Goal: Check status: Check status

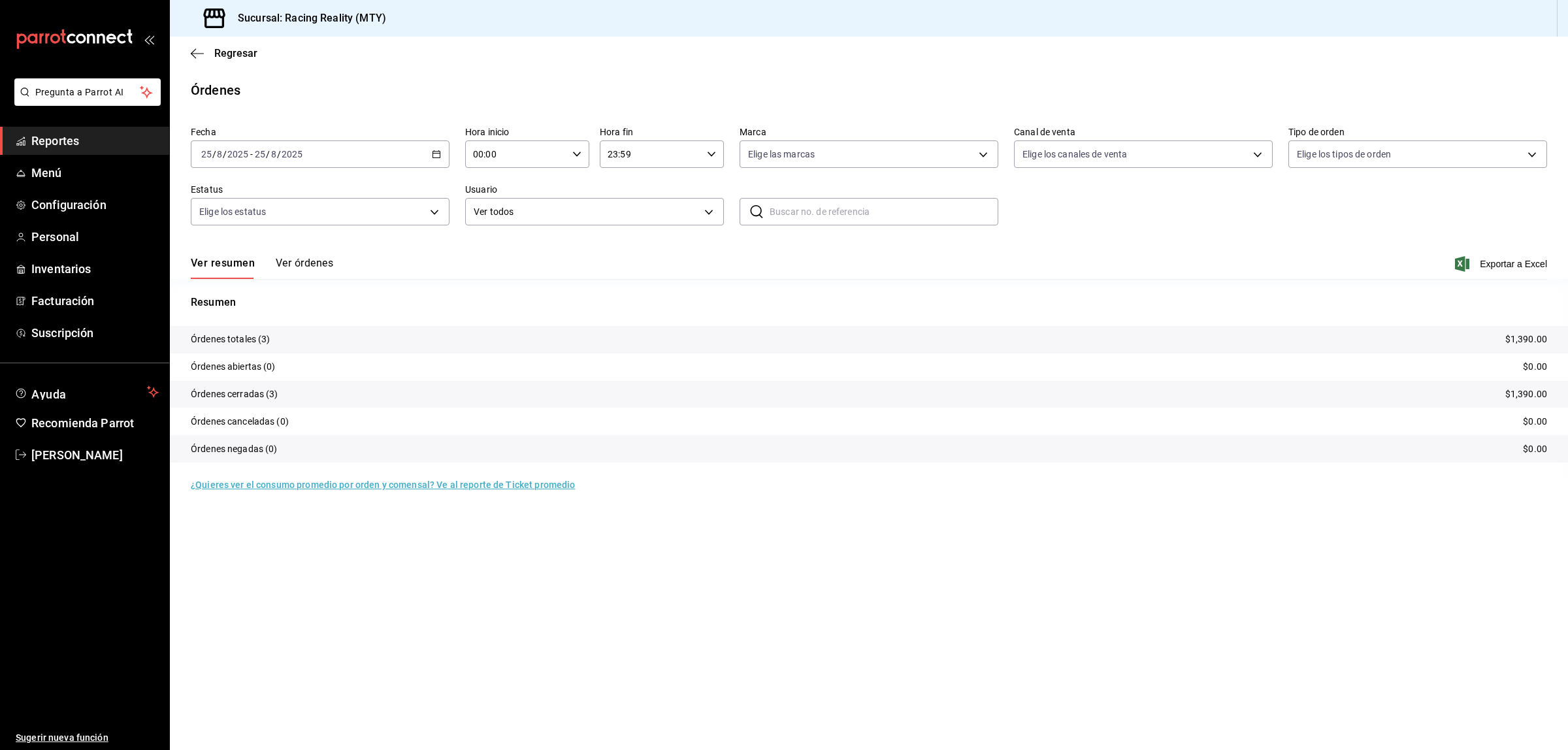
click at [299, 256] on button "Ver órdenes" at bounding box center [304, 267] width 58 height 23
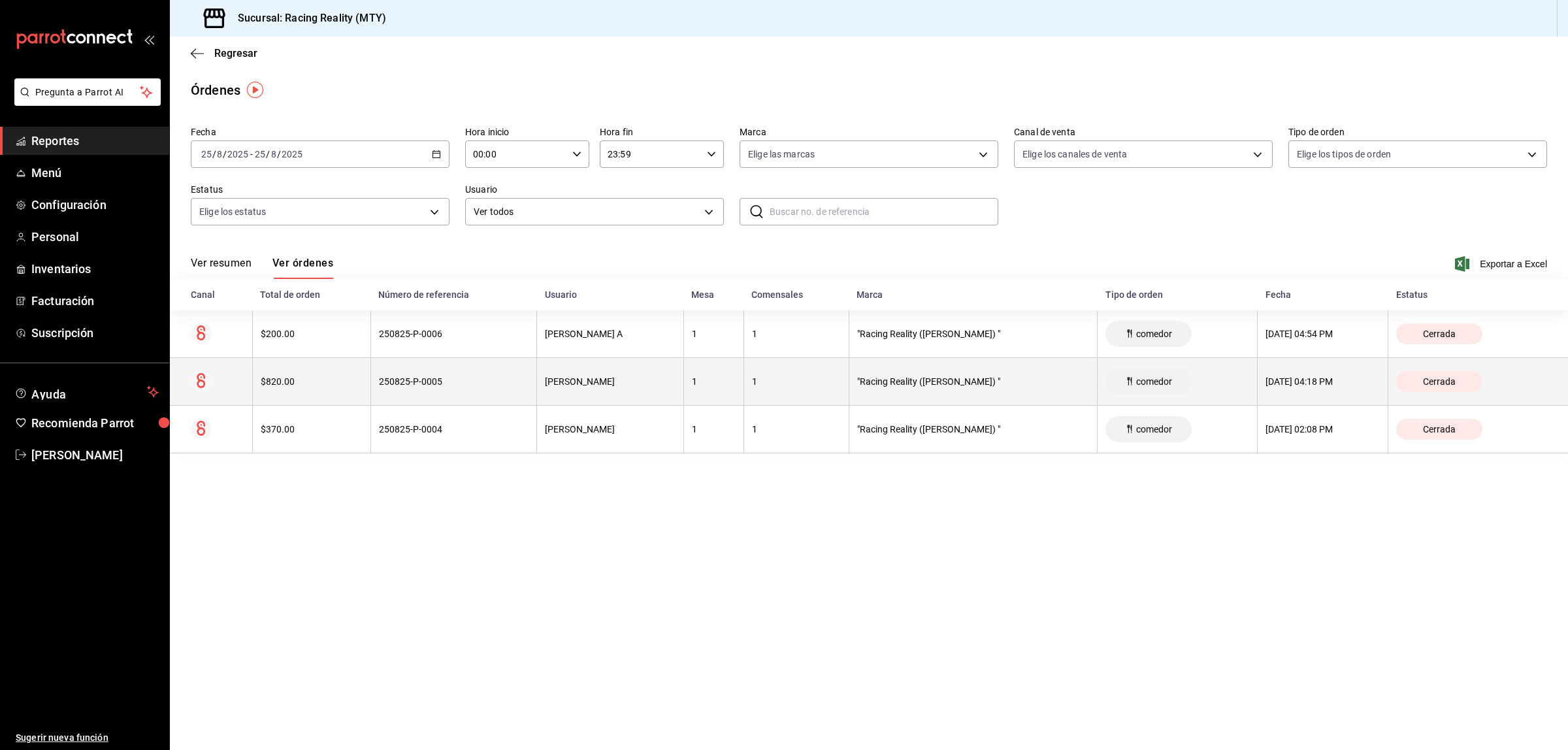
click at [319, 394] on th "$820.00" at bounding box center [311, 381] width 118 height 48
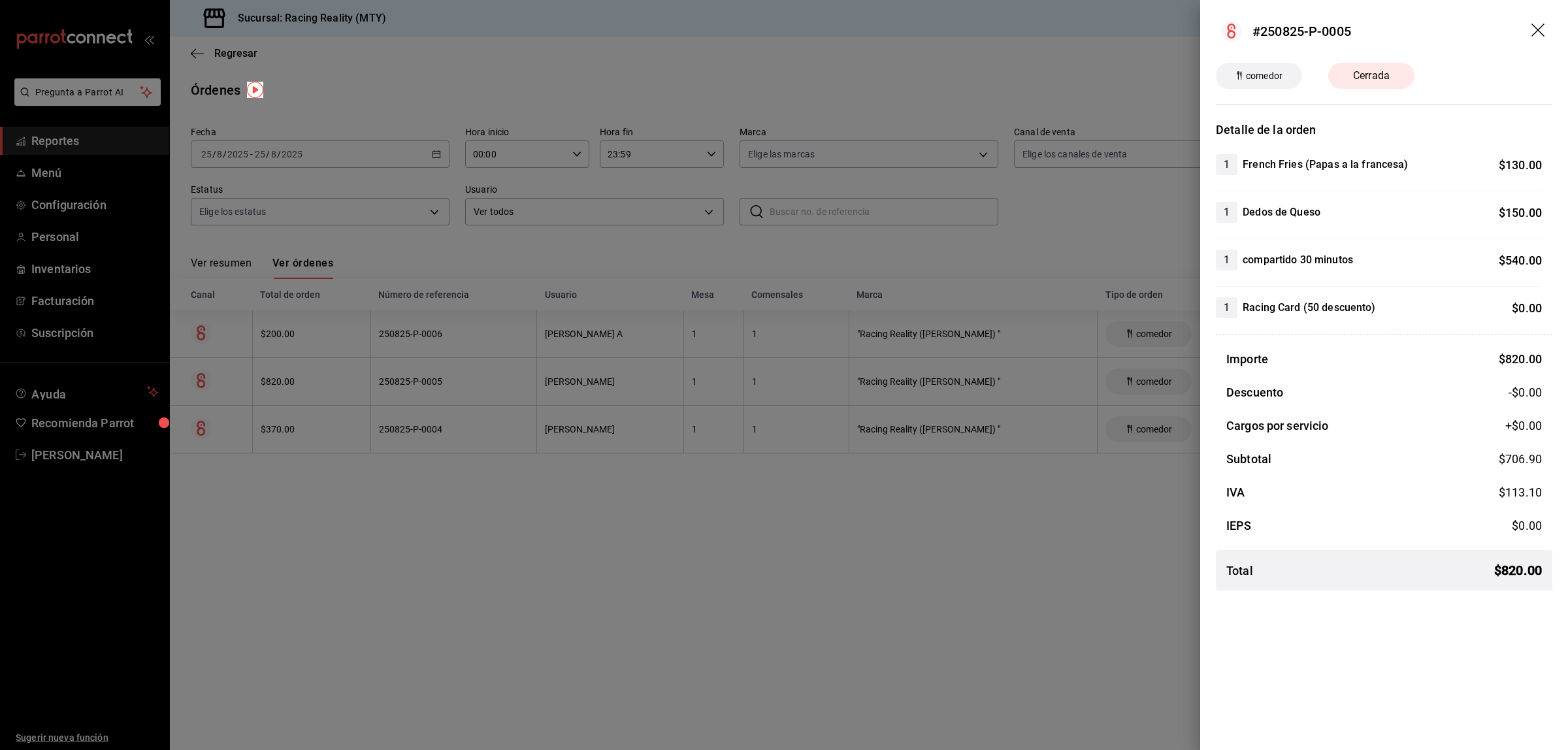
click at [322, 509] on div at bounding box center [784, 375] width 1568 height 750
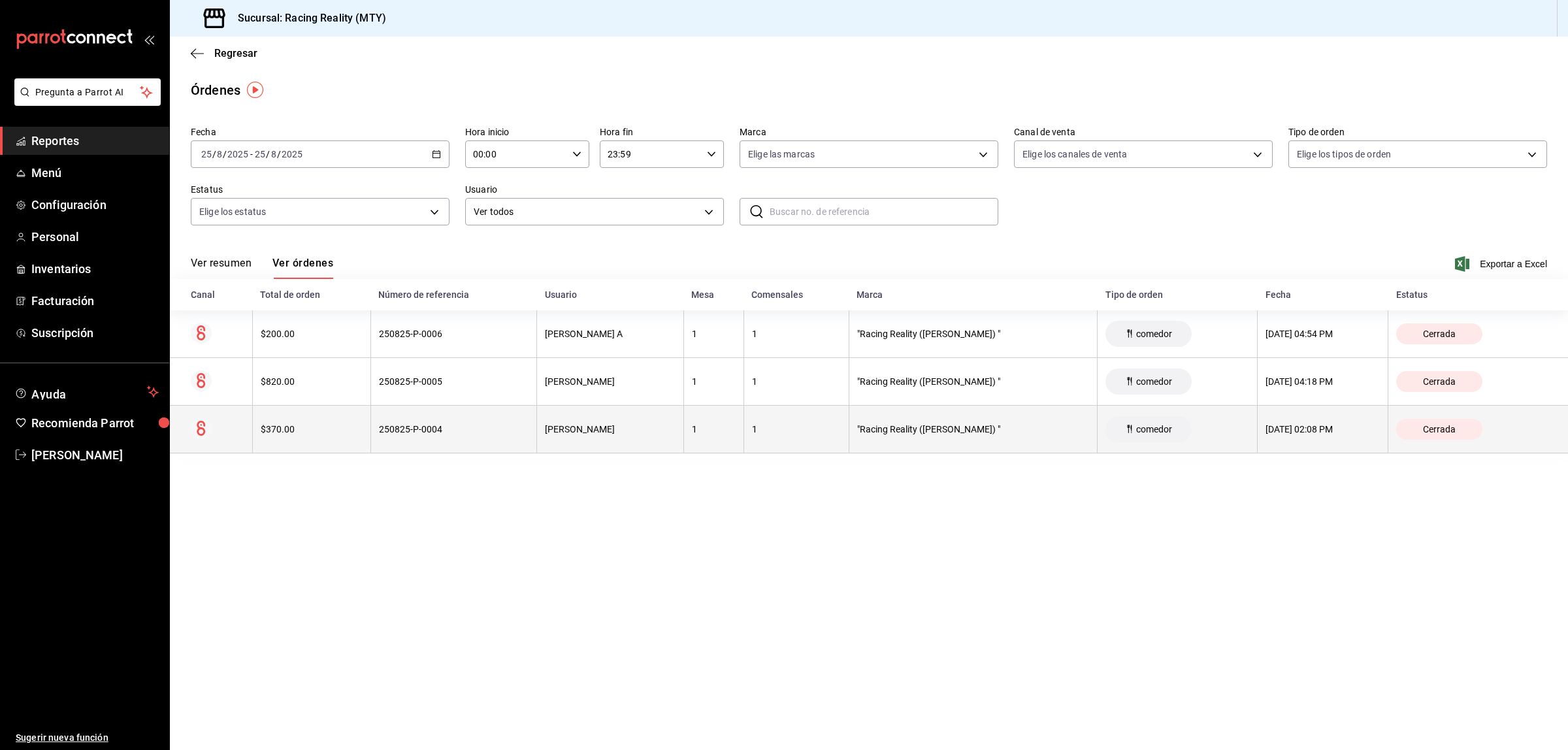
click at [322, 432] on div "$370.00" at bounding box center [312, 429] width 102 height 10
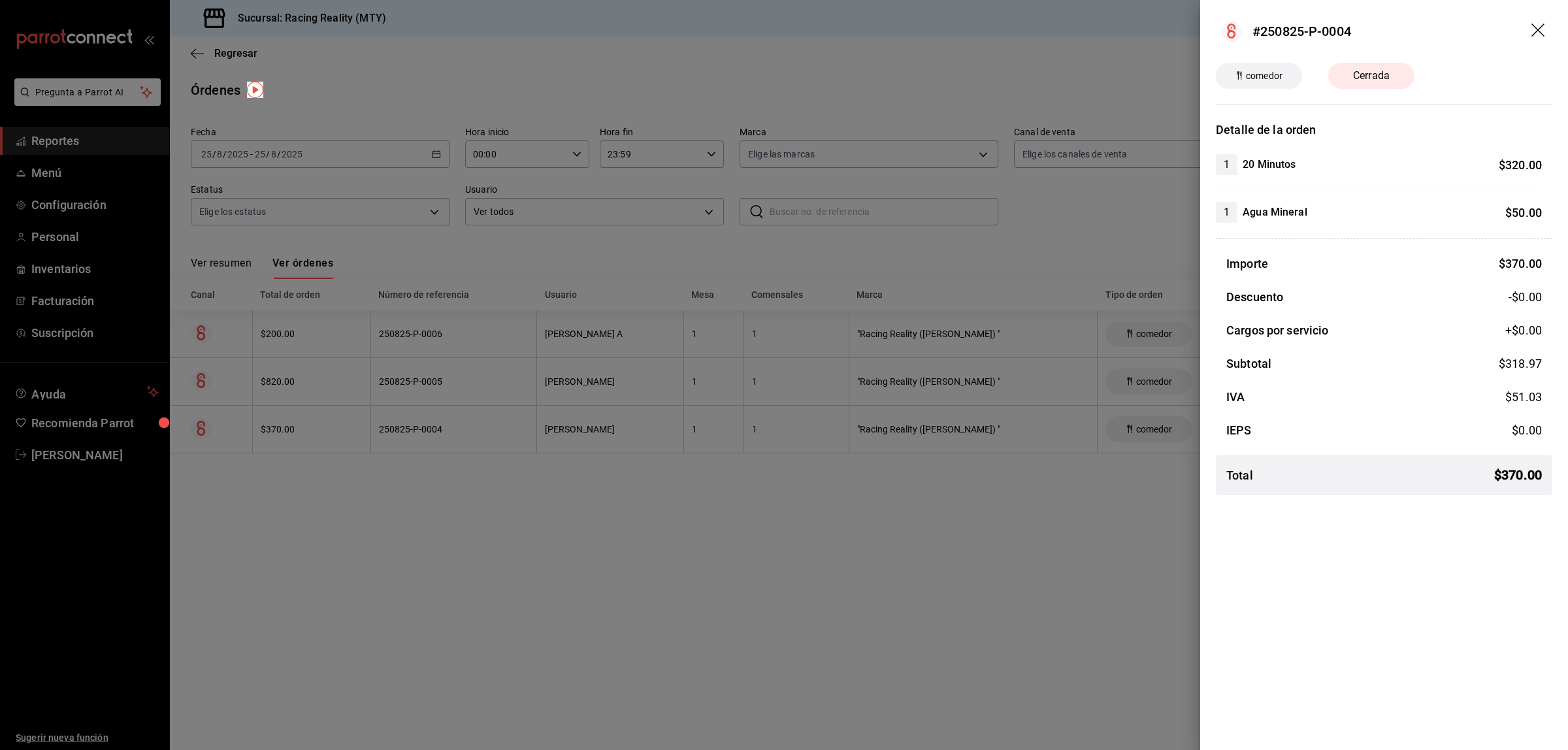
click at [464, 583] on div at bounding box center [784, 375] width 1568 height 750
